Goal: Task Accomplishment & Management: Use online tool/utility

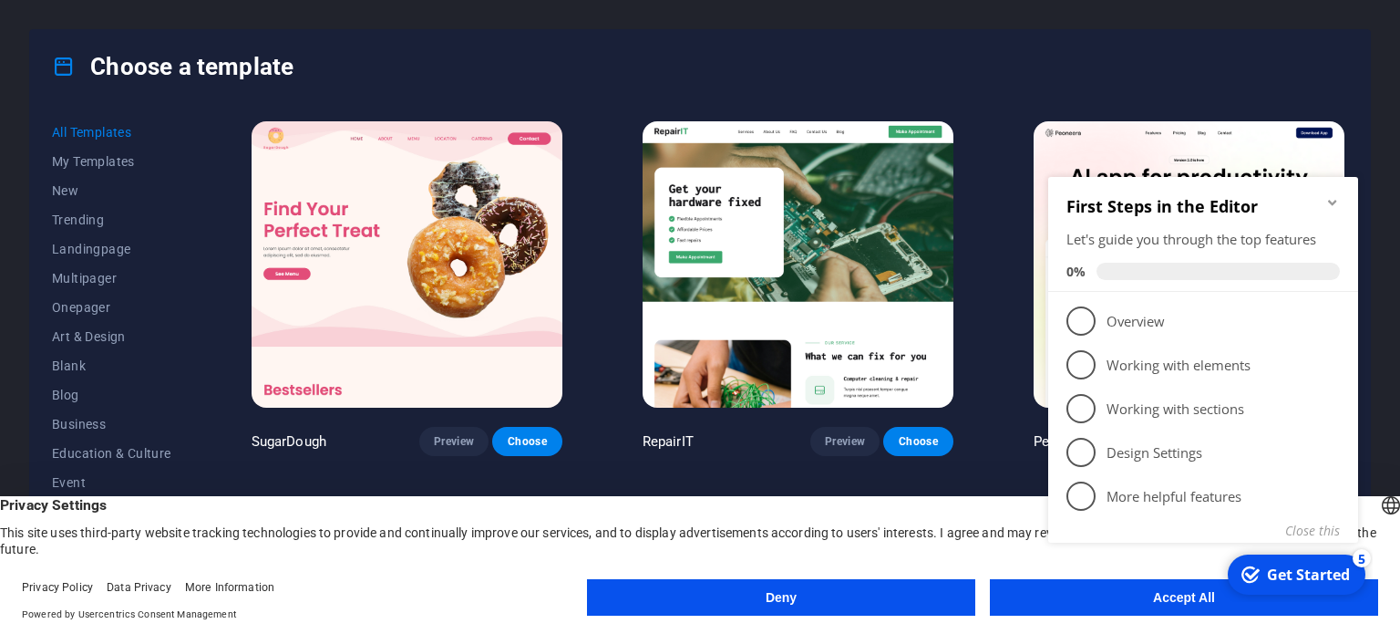
click div "checkmark Get Started 5 First Steps in the Editor Let's guide you through the t…"
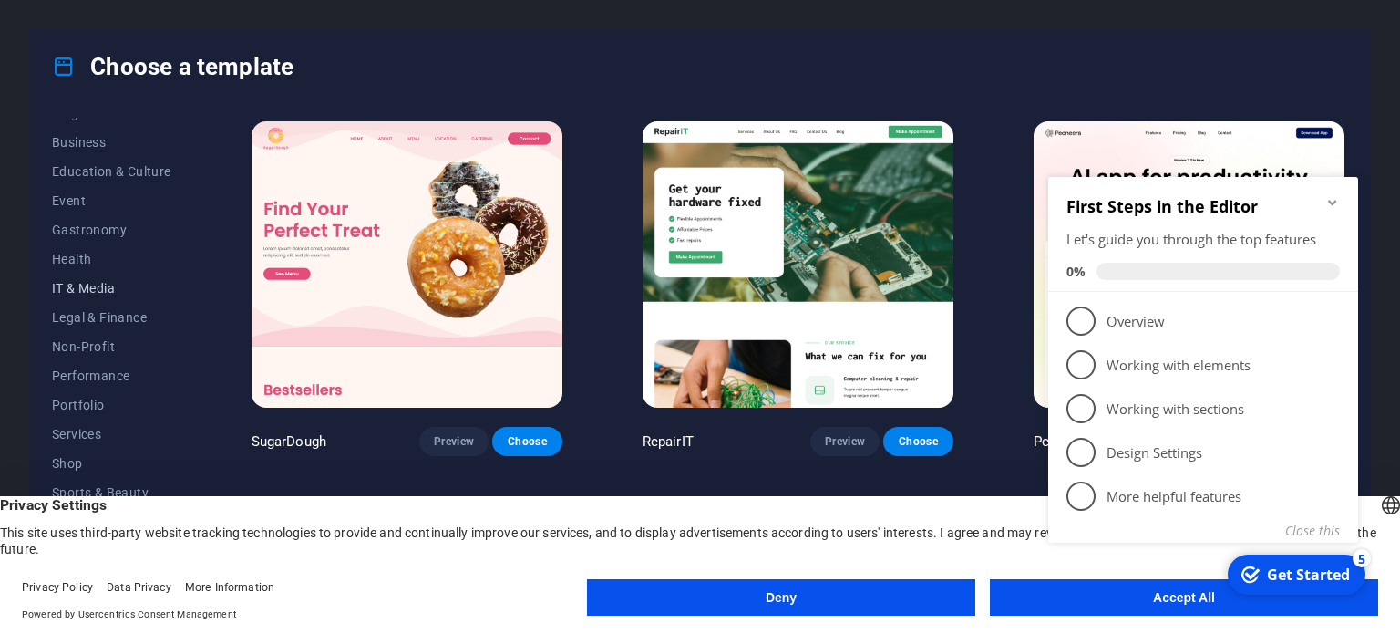
scroll to position [294, 0]
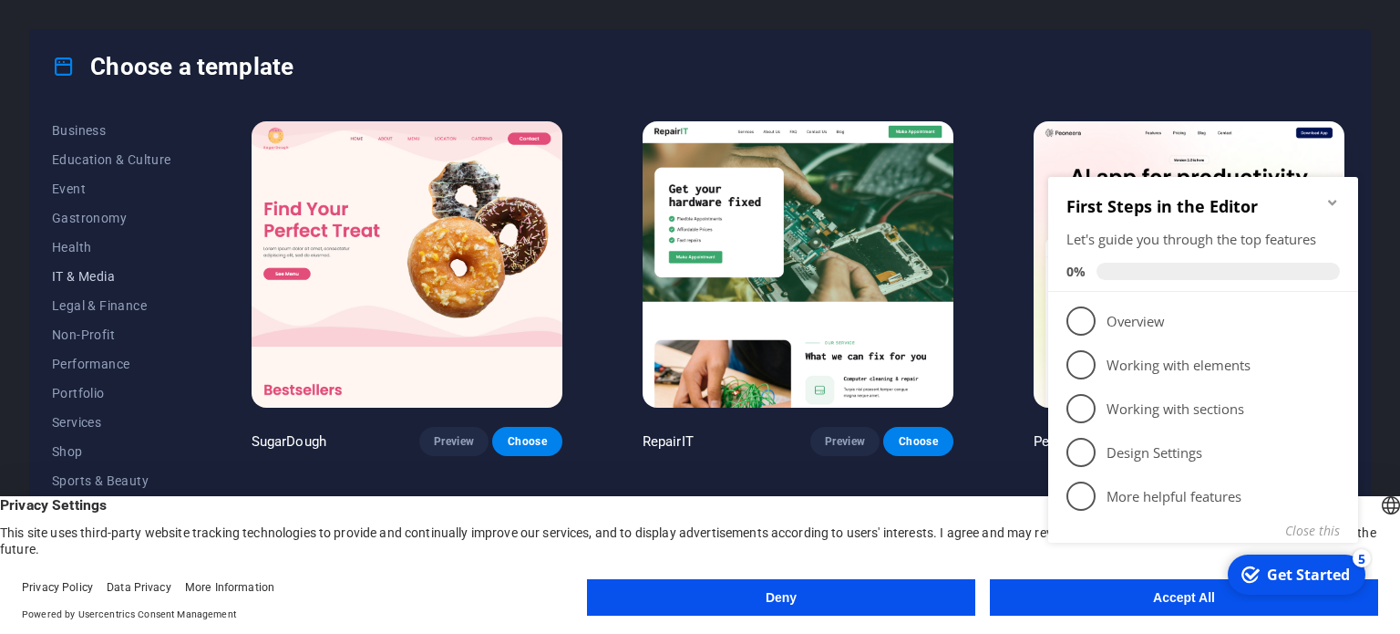
click at [87, 273] on span "IT & Media" at bounding box center [111, 276] width 119 height 15
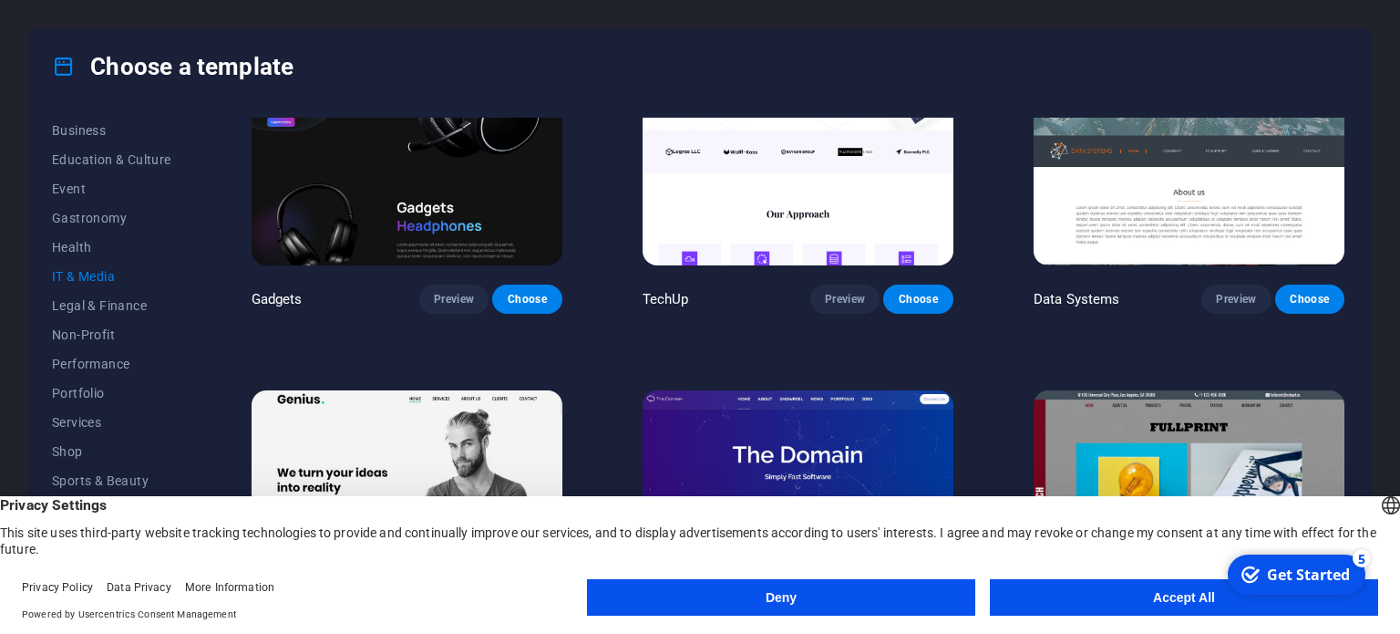
scroll to position [558, 0]
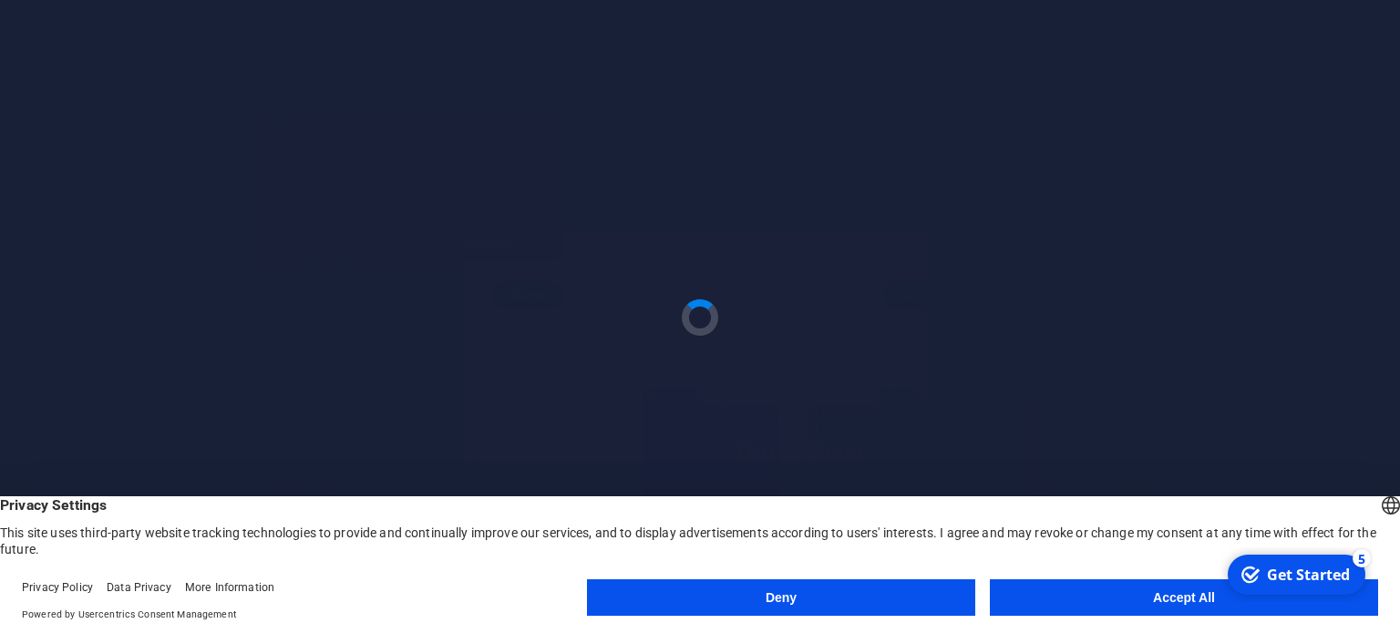
click at [1150, 604] on button "Accept All" at bounding box center [1184, 597] width 388 height 36
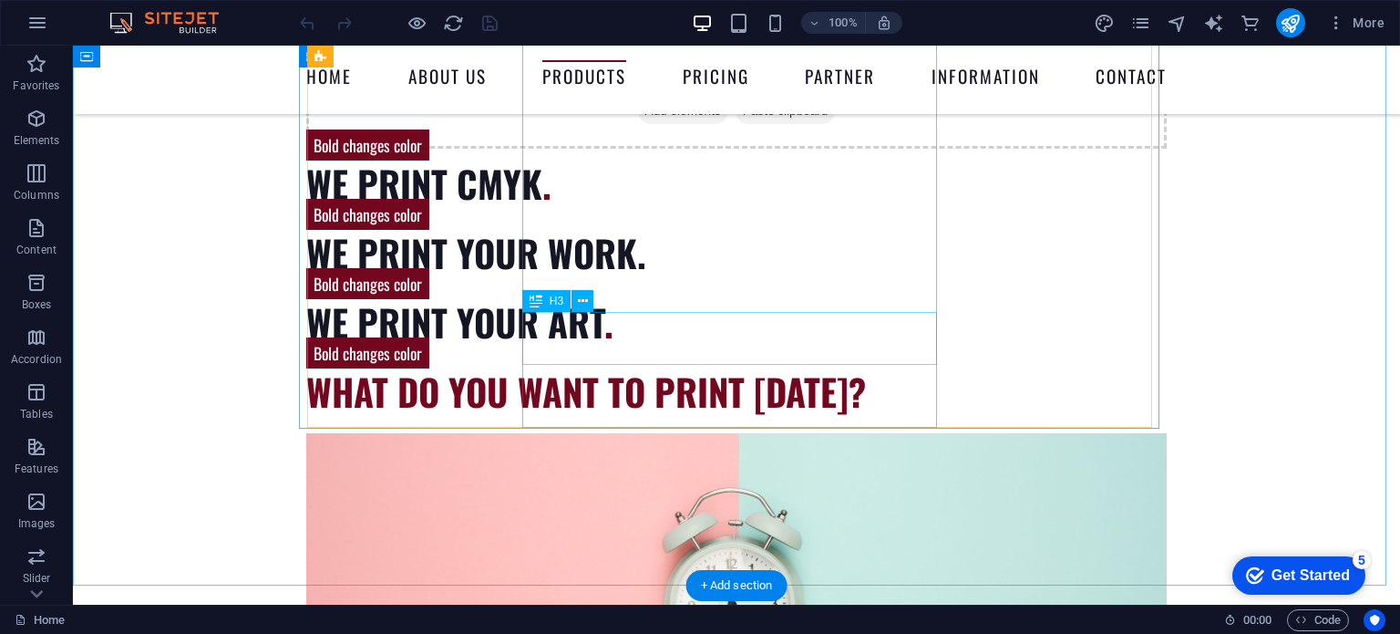
scroll to position [2826, 0]
